Goal: Task Accomplishment & Management: Manage account settings

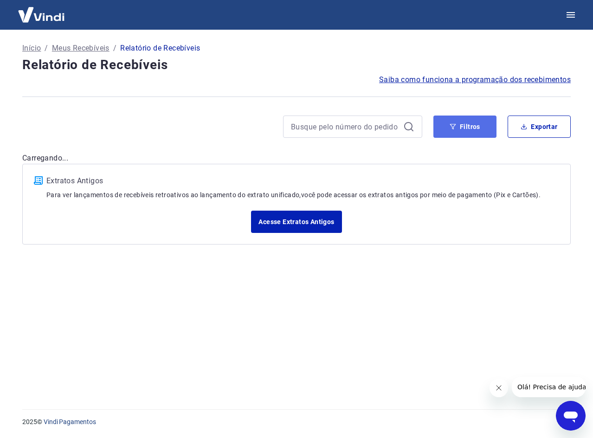
click at [453, 130] on button "Filtros" at bounding box center [465, 127] width 63 height 22
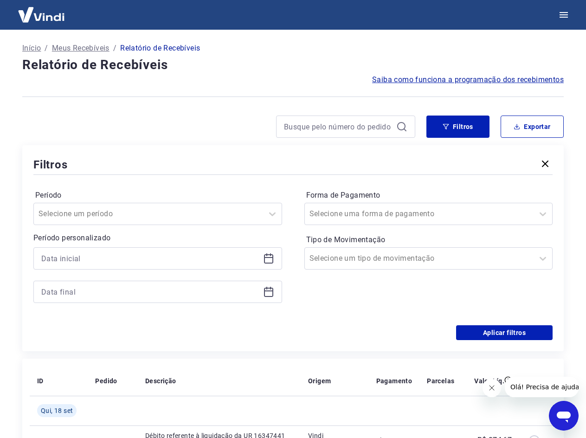
click at [267, 260] on icon at bounding box center [268, 258] width 11 height 11
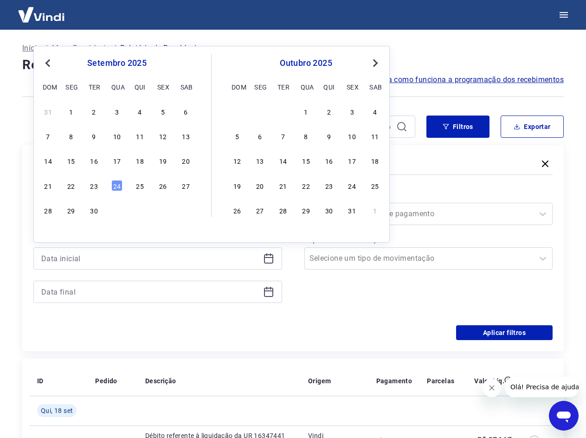
click at [49, 65] on span "Previous Month" at bounding box center [49, 63] width 0 height 11
click at [69, 213] on div "25" at bounding box center [70, 210] width 11 height 11
click at [69, 213] on input "Período" at bounding box center [86, 213] width 94 height 11
type input "[DATE]"
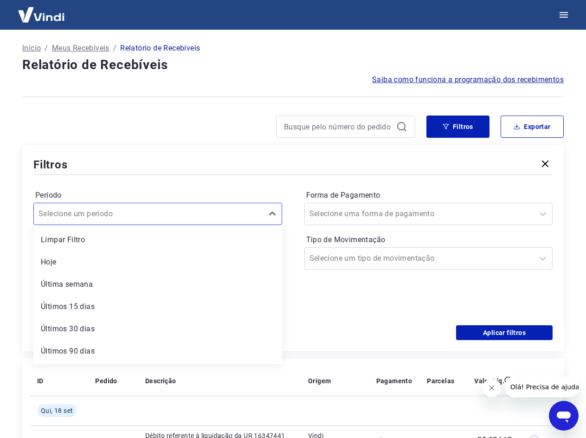
click at [69, 213] on input "Período" at bounding box center [86, 213] width 94 height 11
click at [361, 293] on div "Forma de Pagamento Selecione uma forma de pagamento Tipo de Movimentação Seleci…" at bounding box center [429, 251] width 249 height 126
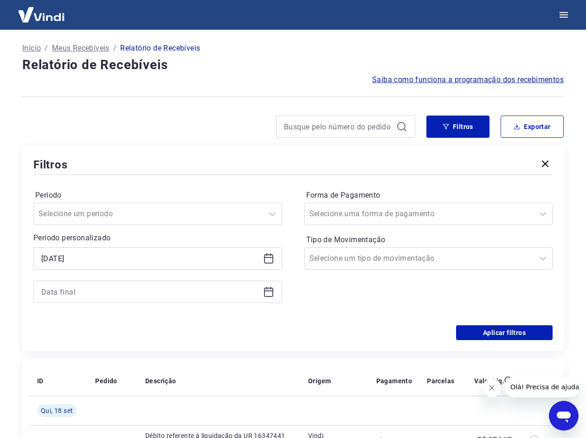
click at [267, 293] on icon at bounding box center [268, 291] width 11 height 11
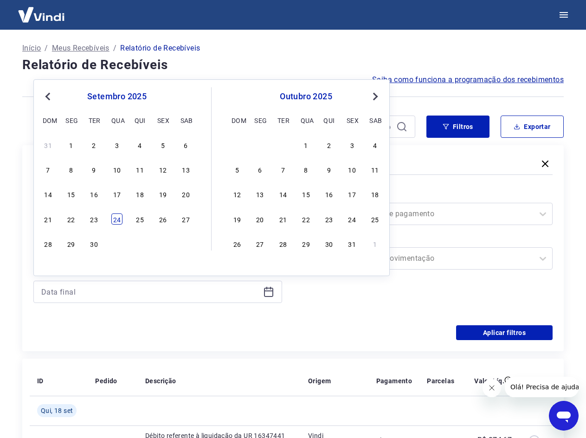
click at [117, 220] on div "24" at bounding box center [116, 219] width 11 height 11
click at [117, 220] on div at bounding box center [149, 214] width 220 height 13
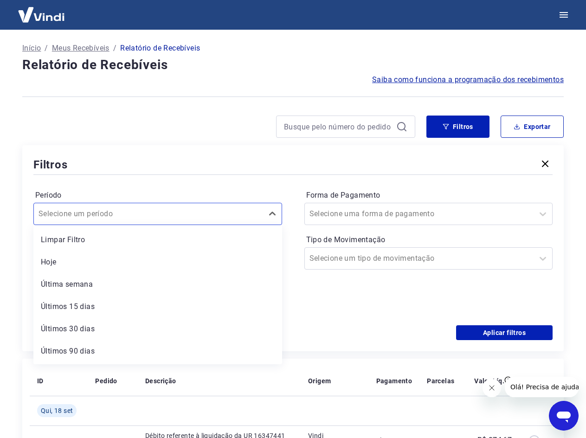
type input "[DATE]"
click at [362, 318] on div "Período option Última semana focused, 3 of 7. 7 results available. Use Up and D…" at bounding box center [293, 251] width 520 height 149
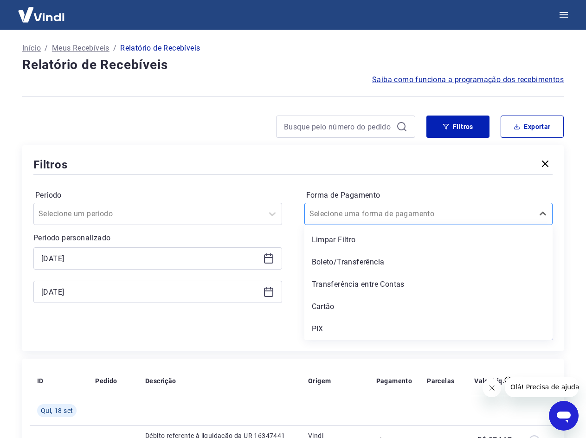
click at [543, 204] on div at bounding box center [543, 213] width 19 height 21
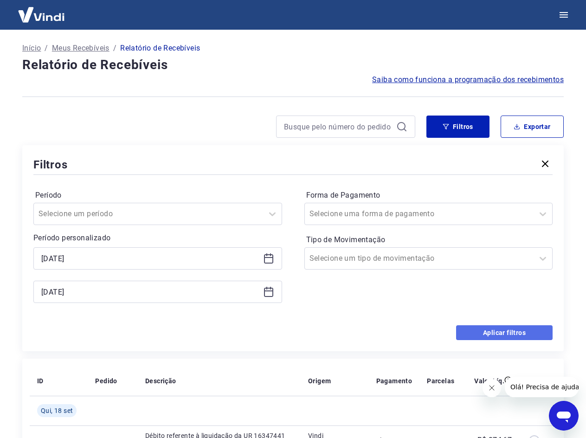
click at [499, 331] on button "Aplicar filtros" at bounding box center [504, 332] width 97 height 15
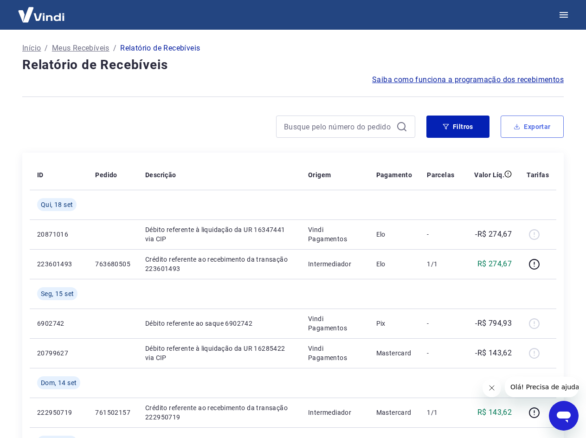
click at [533, 132] on button "Exportar" at bounding box center [532, 127] width 63 height 22
type input "[DATE]"
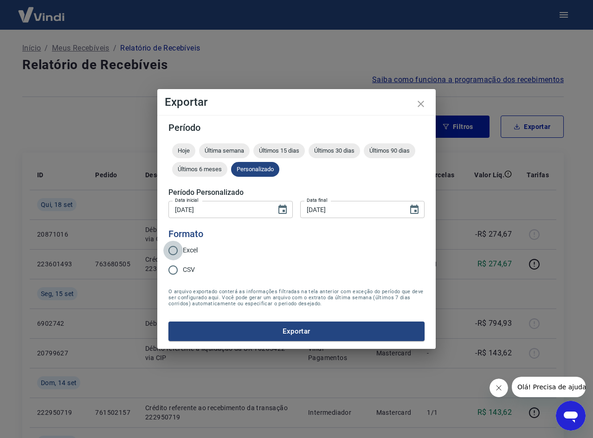
click at [171, 249] on input "Excel" at bounding box center [173, 251] width 20 height 20
radio input "true"
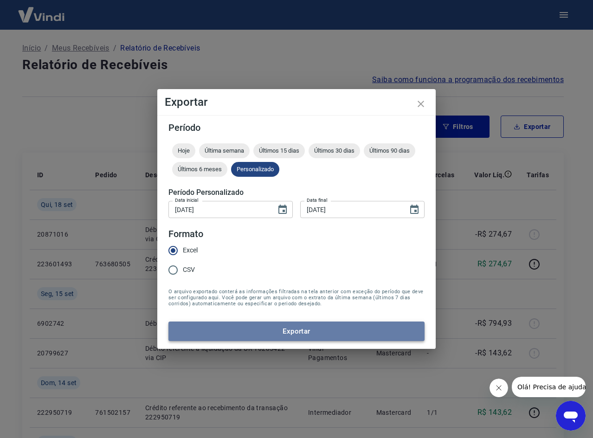
click at [258, 333] on button "Exportar" at bounding box center [297, 332] width 256 height 20
